Goal: Information Seeking & Learning: Learn about a topic

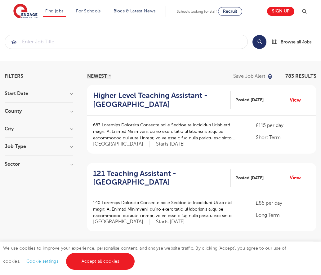
scroll to position [608, 0]
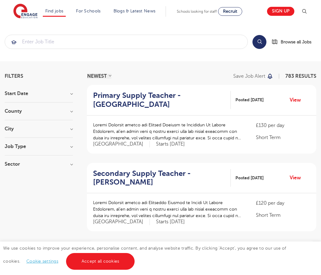
scroll to position [599, 0]
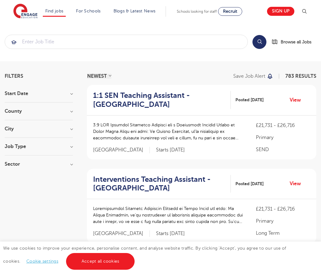
scroll to position [632, 0]
